Goal: Task Accomplishment & Management: Manage account settings

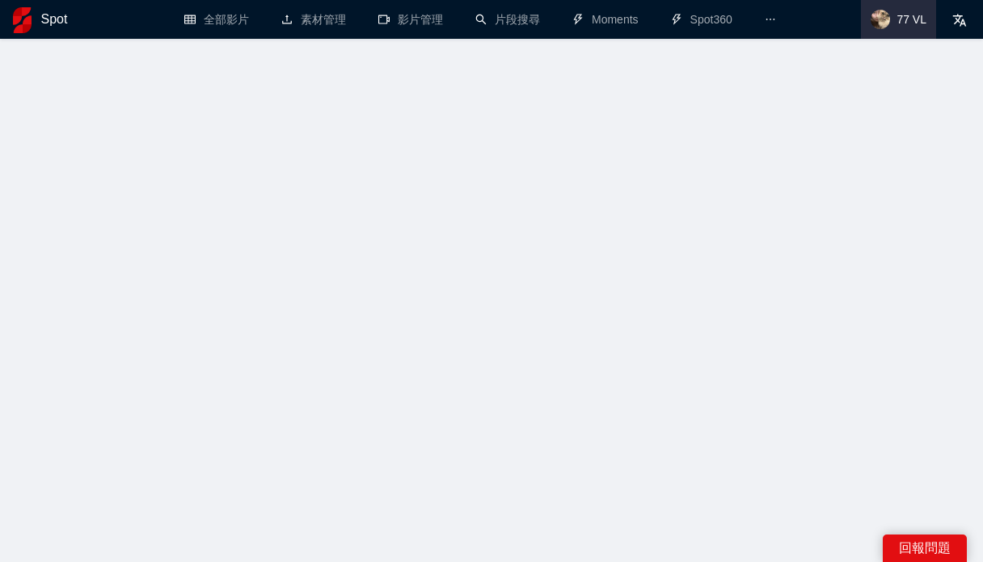
click at [910, 19] on span "77 VL" at bounding box center [911, 19] width 30 height 0
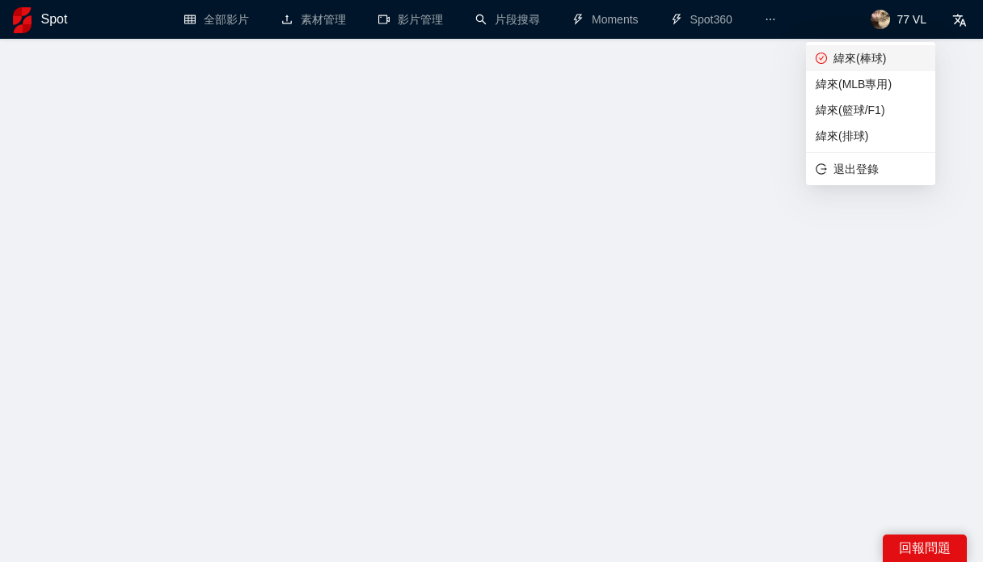
click at [882, 50] on span "緯來(棒球)" at bounding box center [871, 58] width 110 height 18
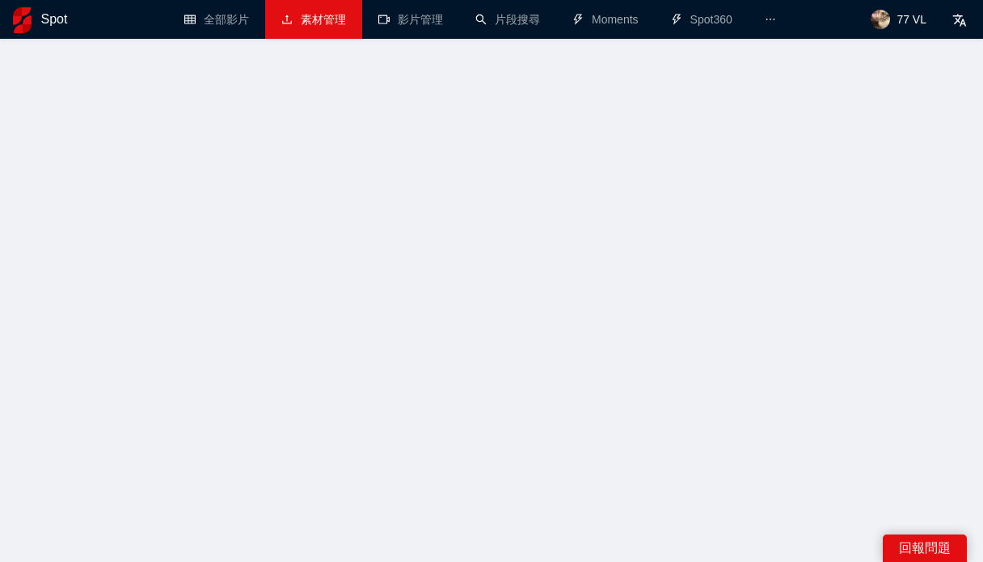
click at [333, 26] on link "素材管理" at bounding box center [313, 19] width 65 height 13
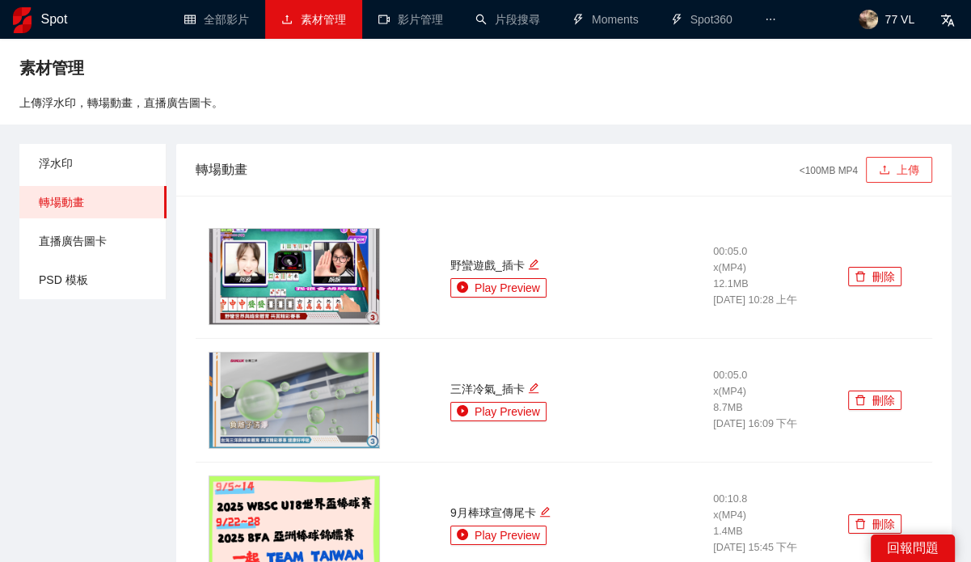
click at [892, 158] on button "上傳" at bounding box center [899, 170] width 66 height 26
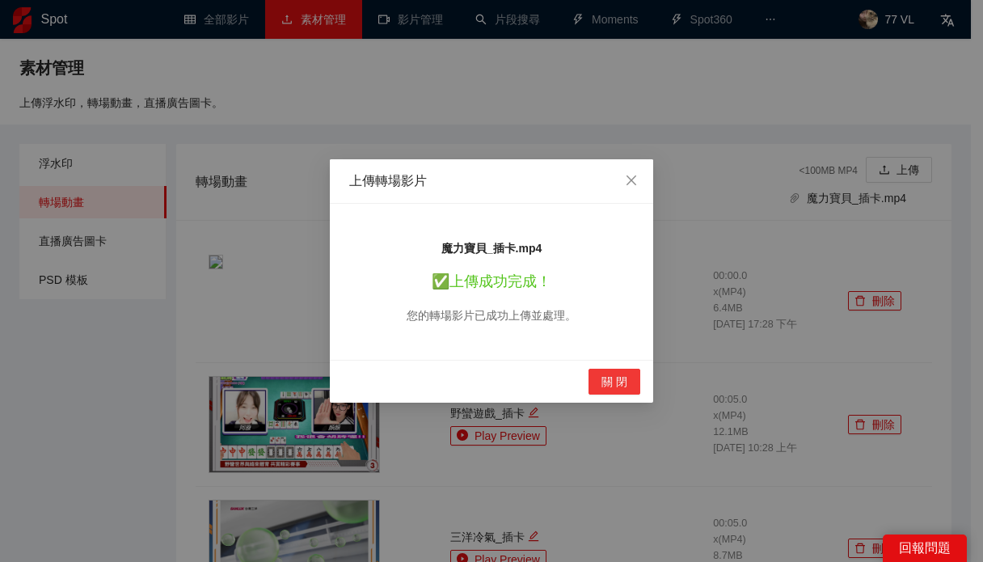
click at [592, 390] on button "關 閉" at bounding box center [614, 382] width 52 height 26
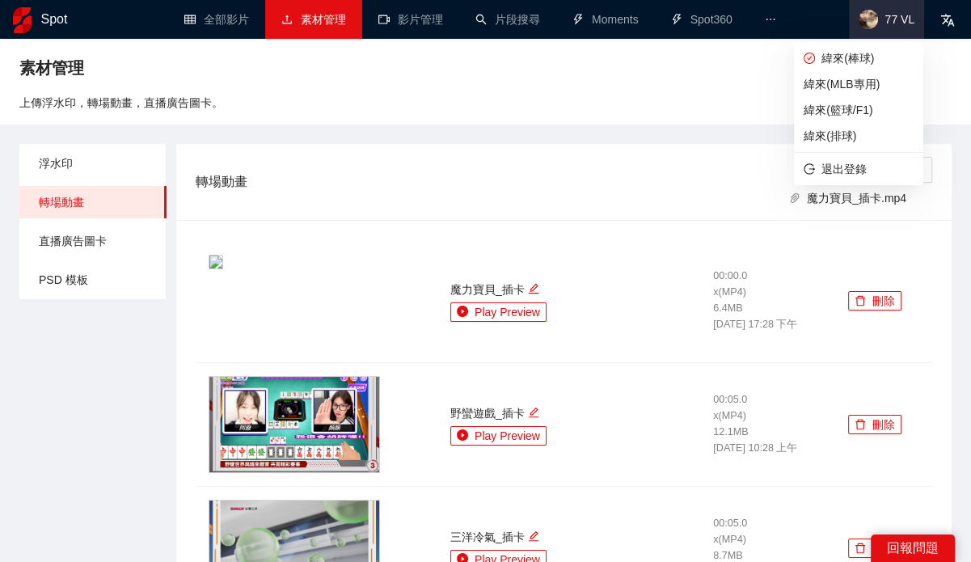
click at [885, 25] on span "77 VL" at bounding box center [886, 19] width 75 height 39
click at [861, 86] on span "緯來(MLB專用)" at bounding box center [858, 84] width 110 height 18
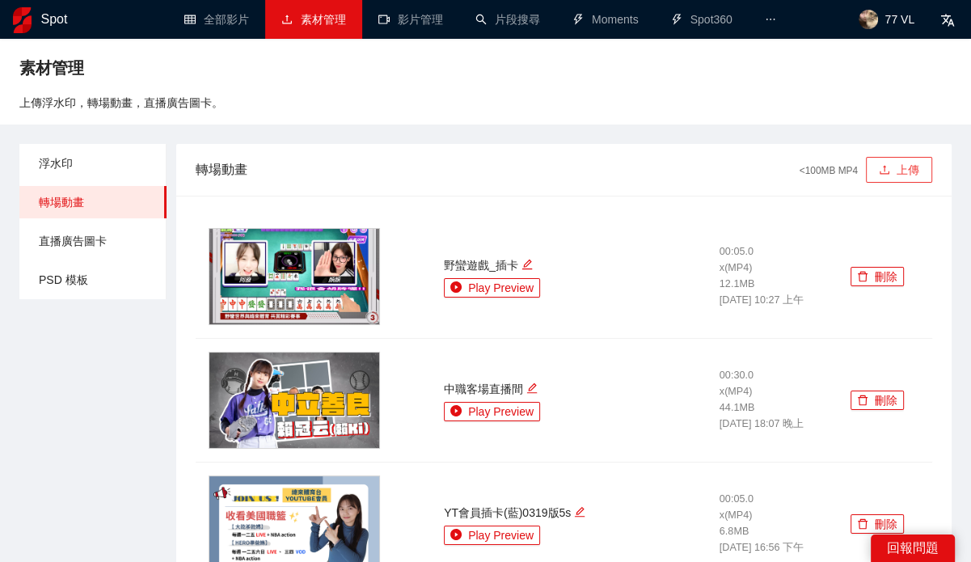
click at [883, 174] on icon "upload" at bounding box center [884, 169] width 10 height 9
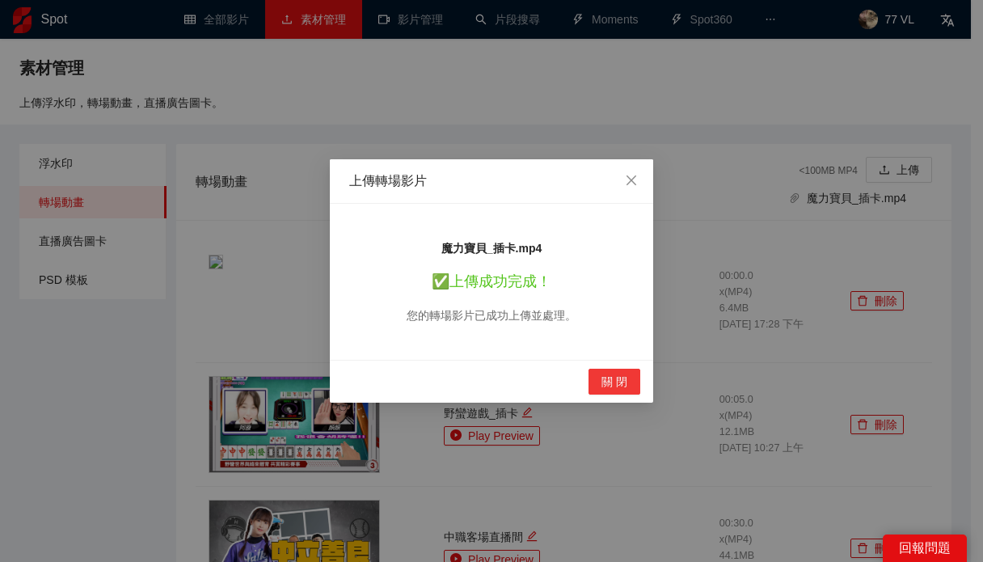
click at [619, 387] on span "關 閉" at bounding box center [614, 382] width 26 height 18
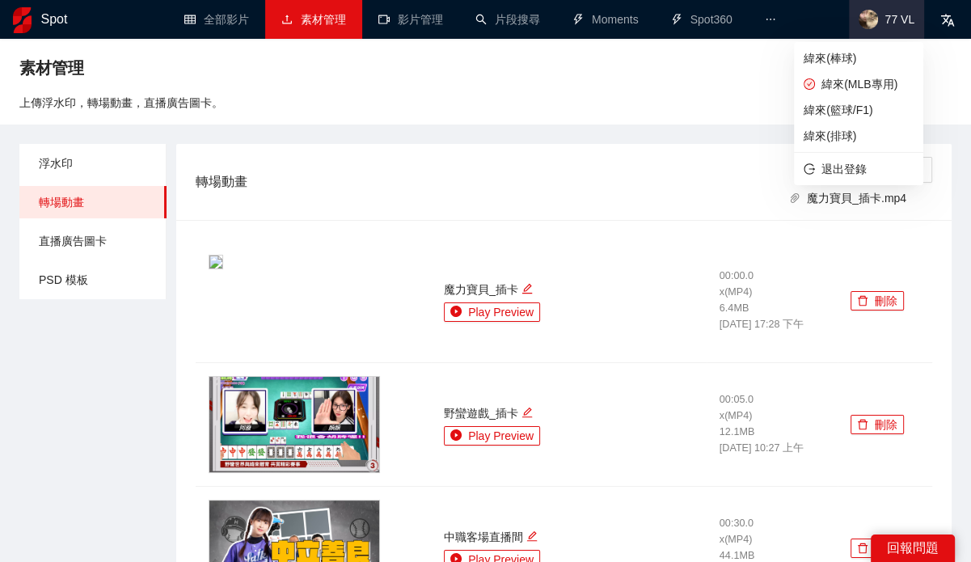
click at [896, 28] on span "77 VL" at bounding box center [886, 19] width 75 height 39
click at [851, 54] on span "緯來(棒球)" at bounding box center [858, 58] width 110 height 18
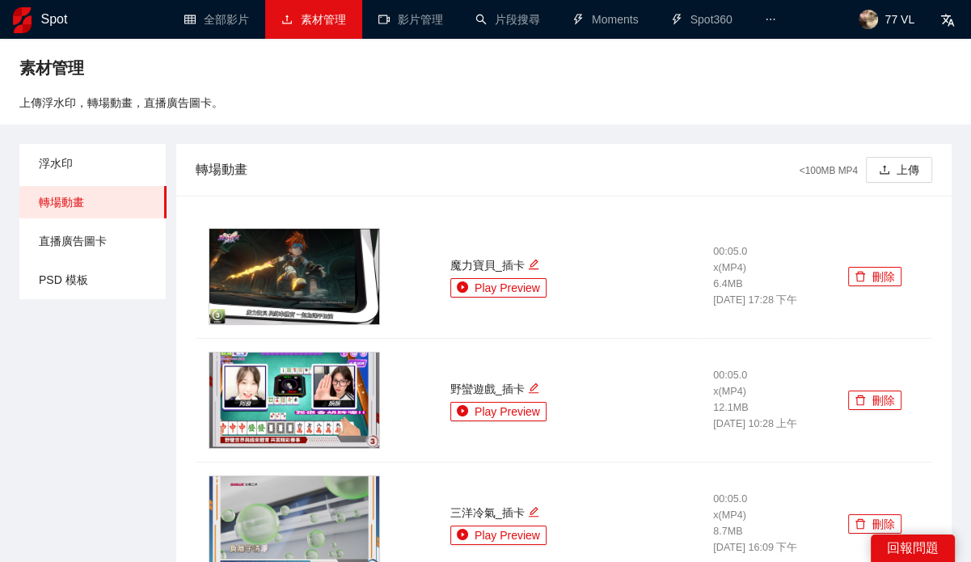
click at [887, 19] on span "77 VL" at bounding box center [899, 19] width 30 height 0
click at [876, 25] on img at bounding box center [867, 19] width 19 height 19
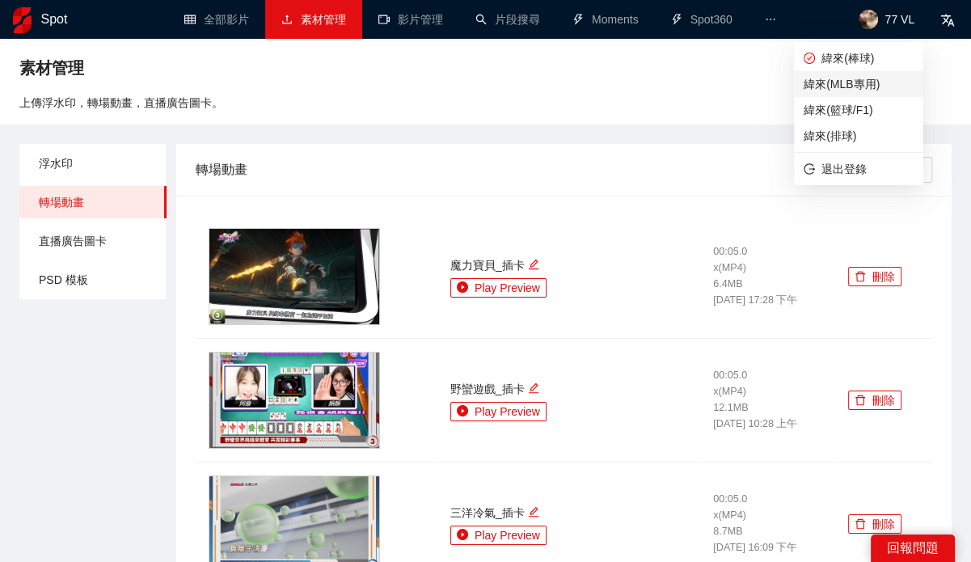
click at [860, 79] on span "緯來(MLB專用)" at bounding box center [858, 84] width 110 height 18
